Goal: Task Accomplishment & Management: Use online tool/utility

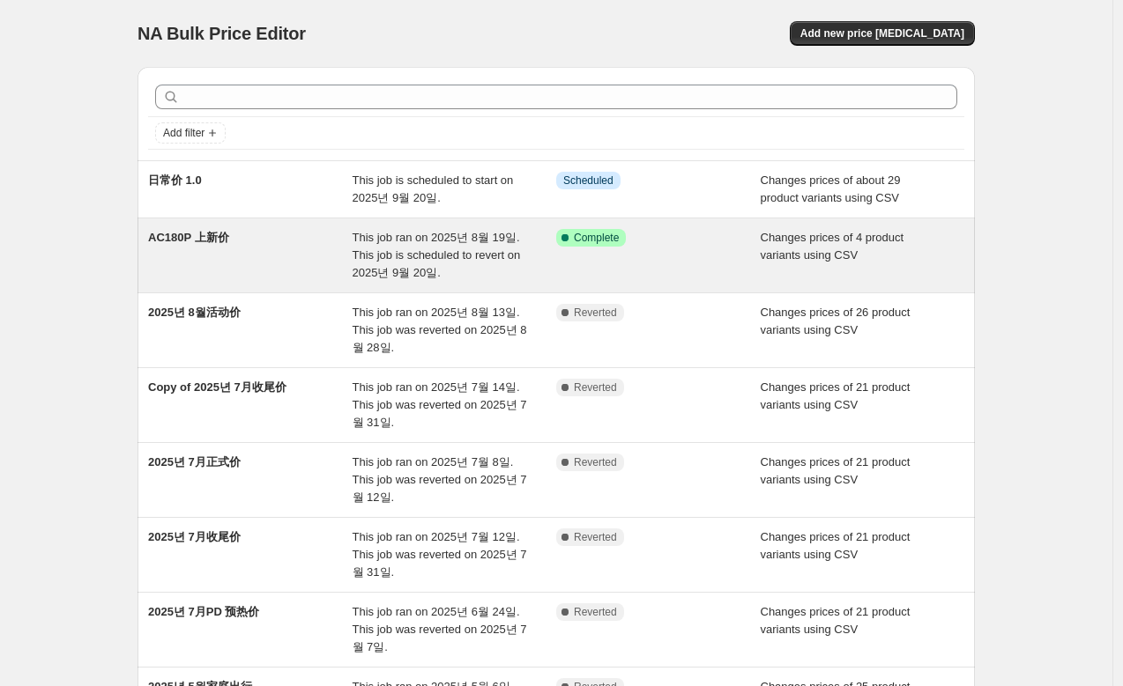
click at [259, 251] on div "AC180P 上新价" at bounding box center [250, 255] width 204 height 53
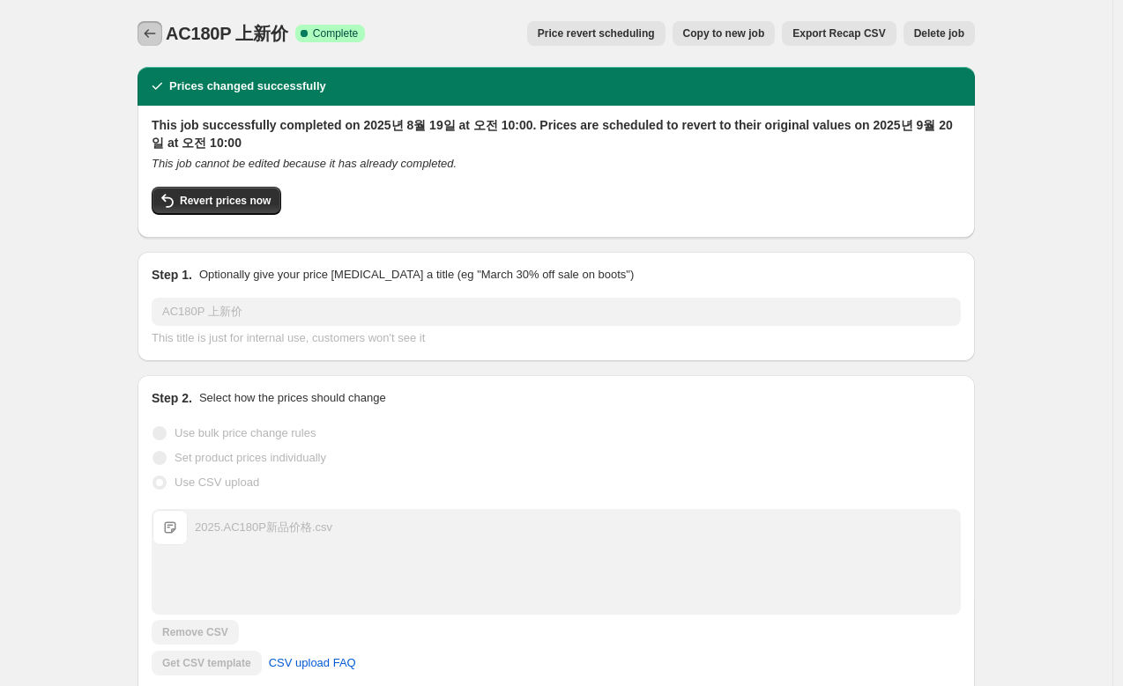
click at [159, 38] on icon "Price change jobs" at bounding box center [150, 34] width 18 height 18
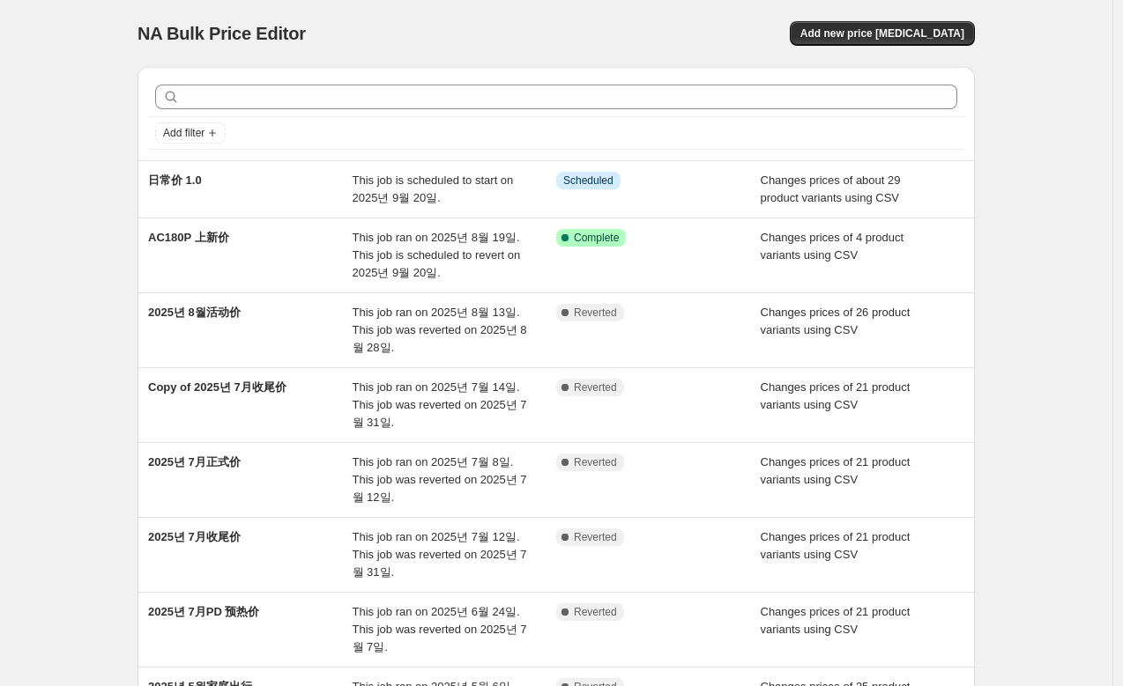
click at [639, 15] on div "NA Bulk Price Editor. This page is ready NA Bulk Price Editor Add new price cha…" at bounding box center [555, 33] width 837 height 67
